Goal: Task Accomplishment & Management: Manage account settings

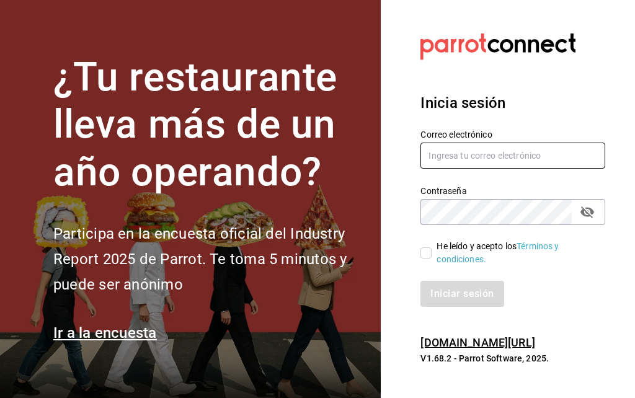
click at [490, 169] on input "text" at bounding box center [512, 156] width 185 height 26
type input "[EMAIL_ADDRESS][DOMAIN_NAME]"
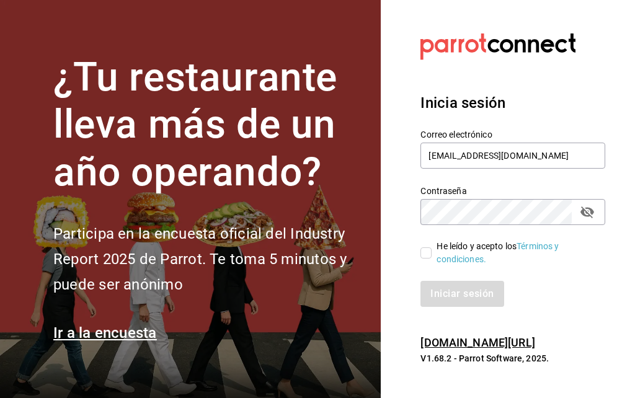
click at [428, 258] on input "He leído y acepto los Términos y condiciones." at bounding box center [425, 252] width 11 height 11
checkbox input "true"
click at [455, 307] on button "Iniciar sesión" at bounding box center [461, 294] width 83 height 26
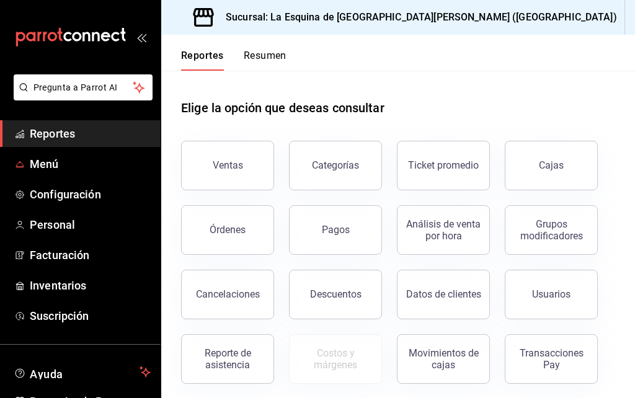
click at [43, 161] on span "Menú" at bounding box center [90, 164] width 121 height 17
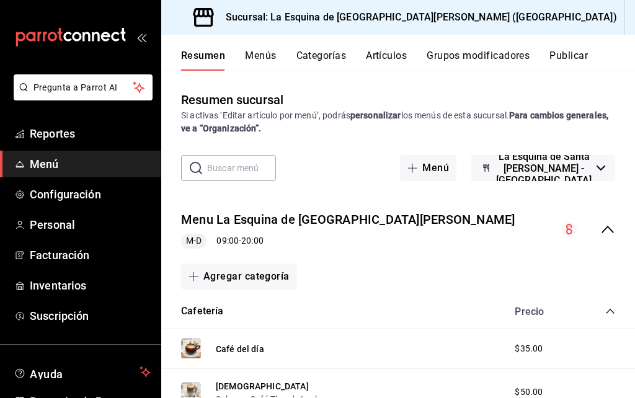
scroll to position [103, 0]
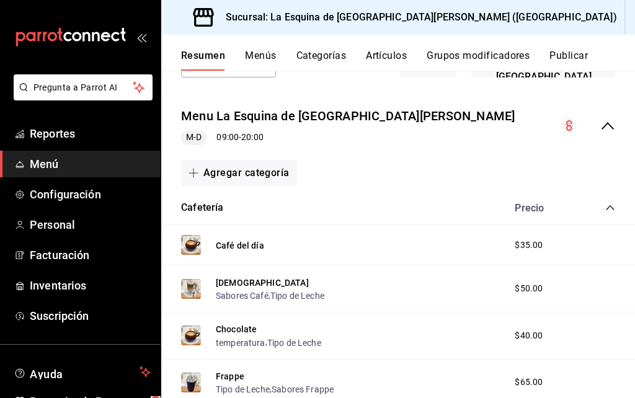
click at [605, 203] on span "collapse-category-row" at bounding box center [610, 208] width 10 height 10
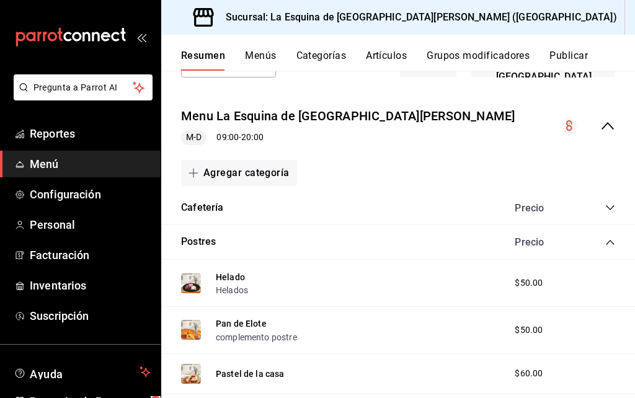
click at [609, 241] on icon "collapse-category-row" at bounding box center [610, 242] width 10 height 10
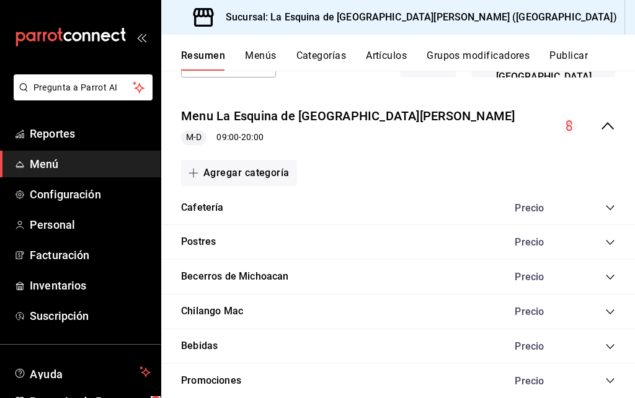
click at [193, 342] on button "Bebidas" at bounding box center [199, 346] width 37 height 14
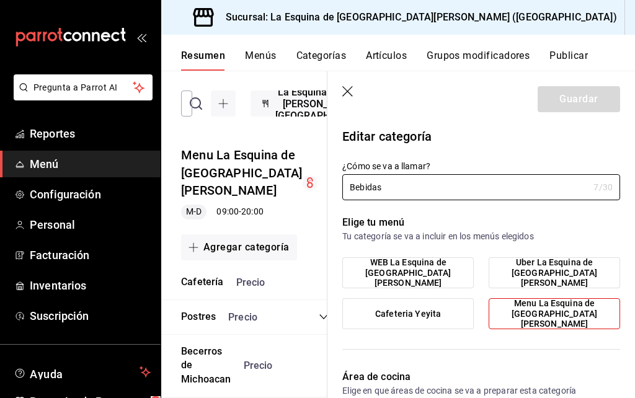
type input "7fa28f29-2da4-468e-a4de-2f294b2f72c7"
radio input "false"
radio input "true"
click at [343, 94] on icon "button" at bounding box center [348, 92] width 12 height 12
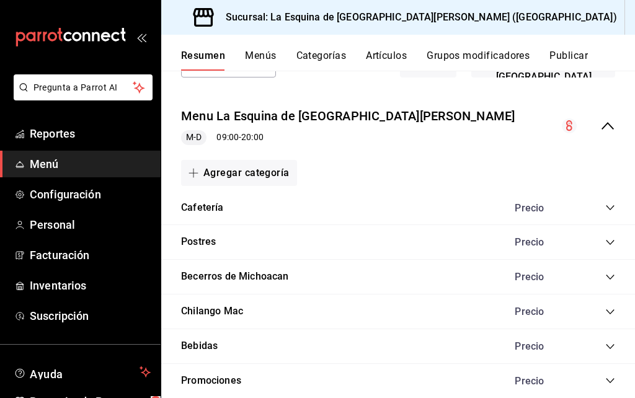
click at [610, 342] on icon "collapse-category-row" at bounding box center [610, 346] width 10 height 10
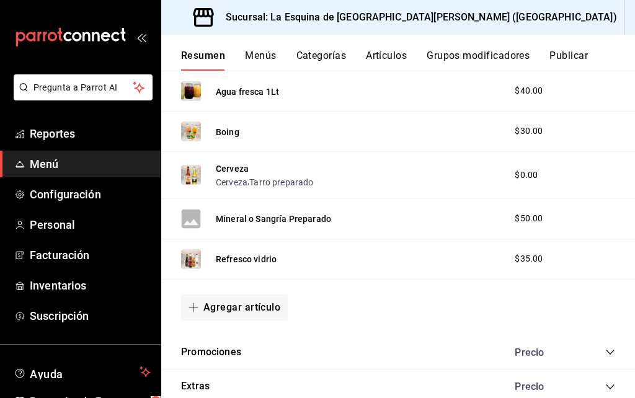
scroll to position [445, 0]
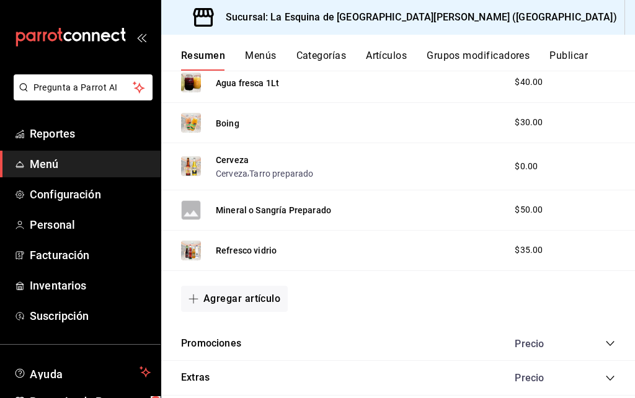
click at [312, 161] on div "Cerveza Cerveza , Tarro preparado" at bounding box center [264, 166] width 97 height 27
click at [233, 154] on button "Cerveza" at bounding box center [232, 160] width 33 height 12
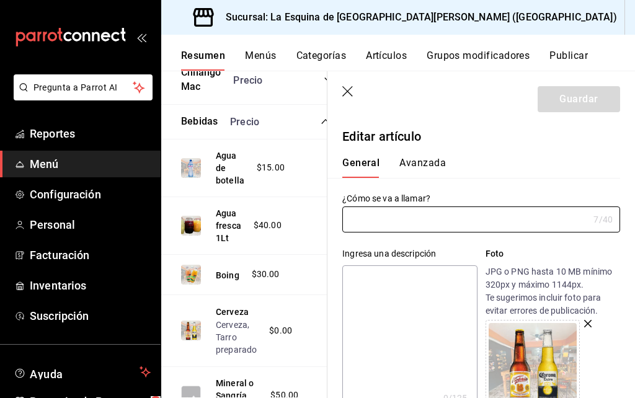
type input "Cerveza"
type input "$0.00"
type input "AR-1753306745059"
click at [460, 221] on input "Cerveza" at bounding box center [465, 219] width 246 height 25
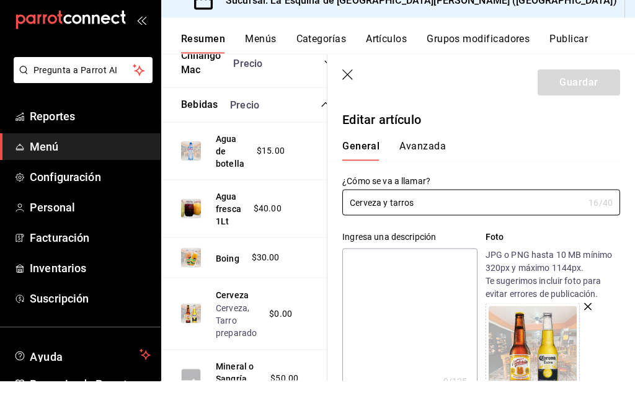
type input "Cerveza y tarros"
click at [533, 127] on p "Editar artículo" at bounding box center [481, 136] width 278 height 19
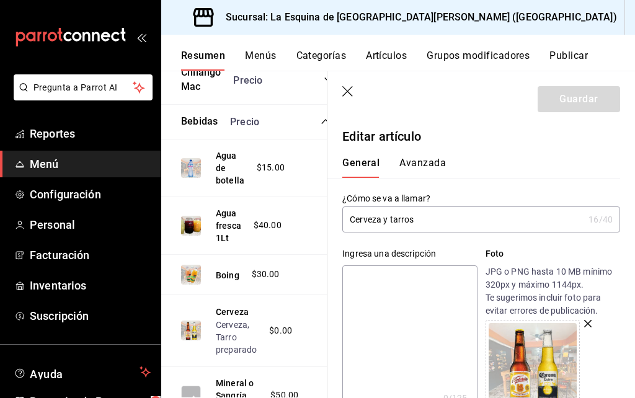
click at [586, 98] on div "Guardar" at bounding box center [578, 99] width 82 height 26
click at [516, 223] on input "Cerveza y tarros" at bounding box center [462, 219] width 241 height 25
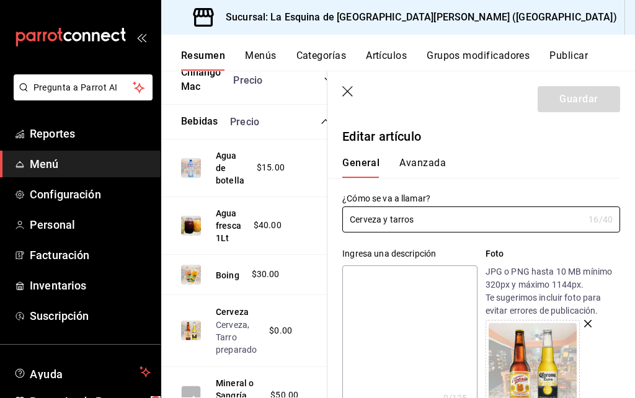
click at [345, 87] on icon "button" at bounding box center [348, 92] width 12 height 12
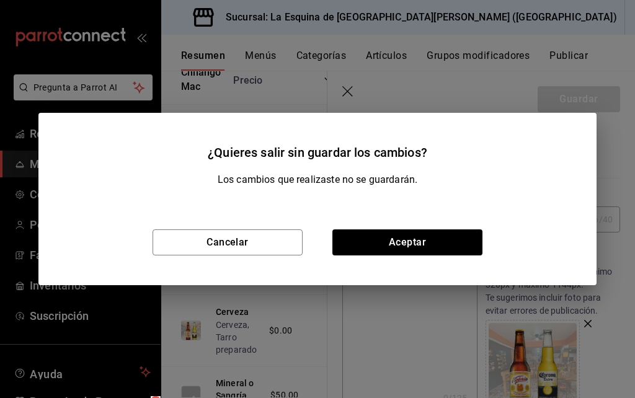
click at [375, 234] on button "Aceptar" at bounding box center [407, 242] width 150 height 26
click at [364, 231] on input "Cerveza y tarros" at bounding box center [462, 219] width 241 height 25
